Goal: Task Accomplishment & Management: Manage account settings

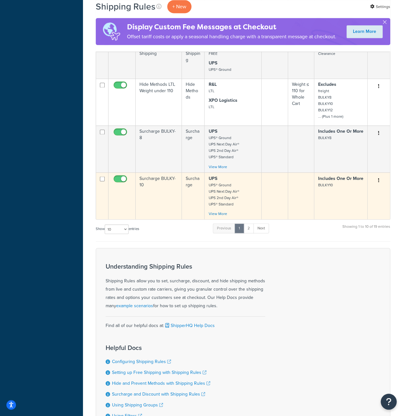
scroll to position [478, 0]
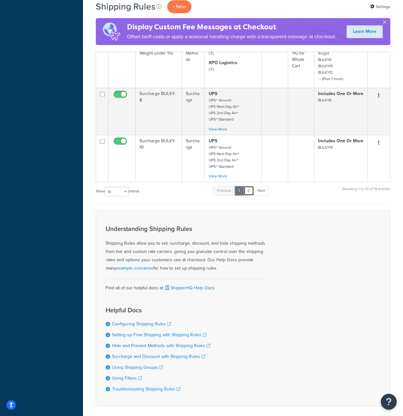
click at [250, 186] on link "2" at bounding box center [248, 191] width 11 height 10
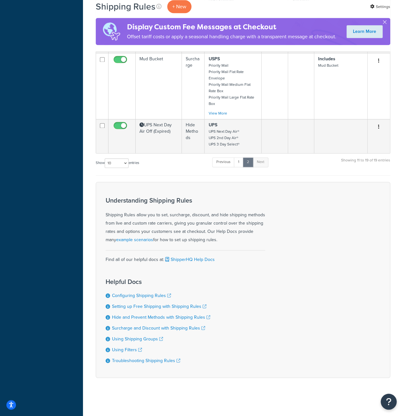
scroll to position [401, 0]
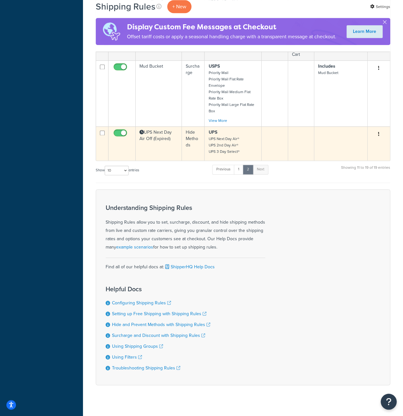
click at [167, 126] on td "UPS Next Day Air Off (Expired)" at bounding box center [159, 143] width 46 height 34
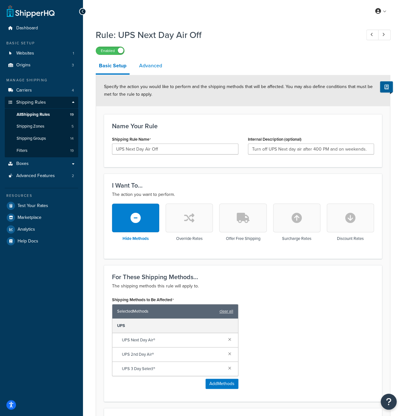
click at [149, 65] on link "Advanced" at bounding box center [150, 65] width 29 height 15
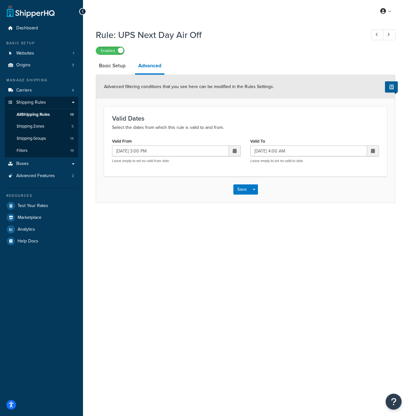
click at [233, 149] on span at bounding box center [234, 151] width 4 height 4
click at [177, 200] on td "13" at bounding box center [178, 202] width 11 height 10
type input "[DATE] 3:00 PM"
click at [369, 150] on span at bounding box center [373, 150] width 12 height 11
click at [328, 198] on td "14" at bounding box center [327, 202] width 11 height 10
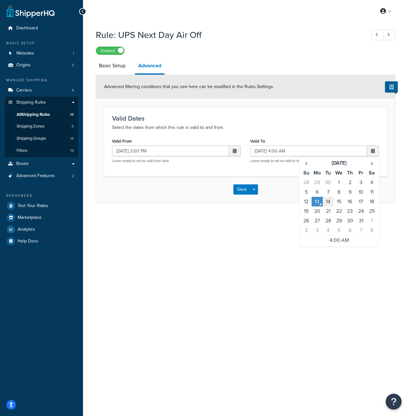
type input "[DATE] 4:00 AM"
click at [237, 185] on button "Save" at bounding box center [241, 189] width 17 height 10
